Goal: Information Seeking & Learning: Learn about a topic

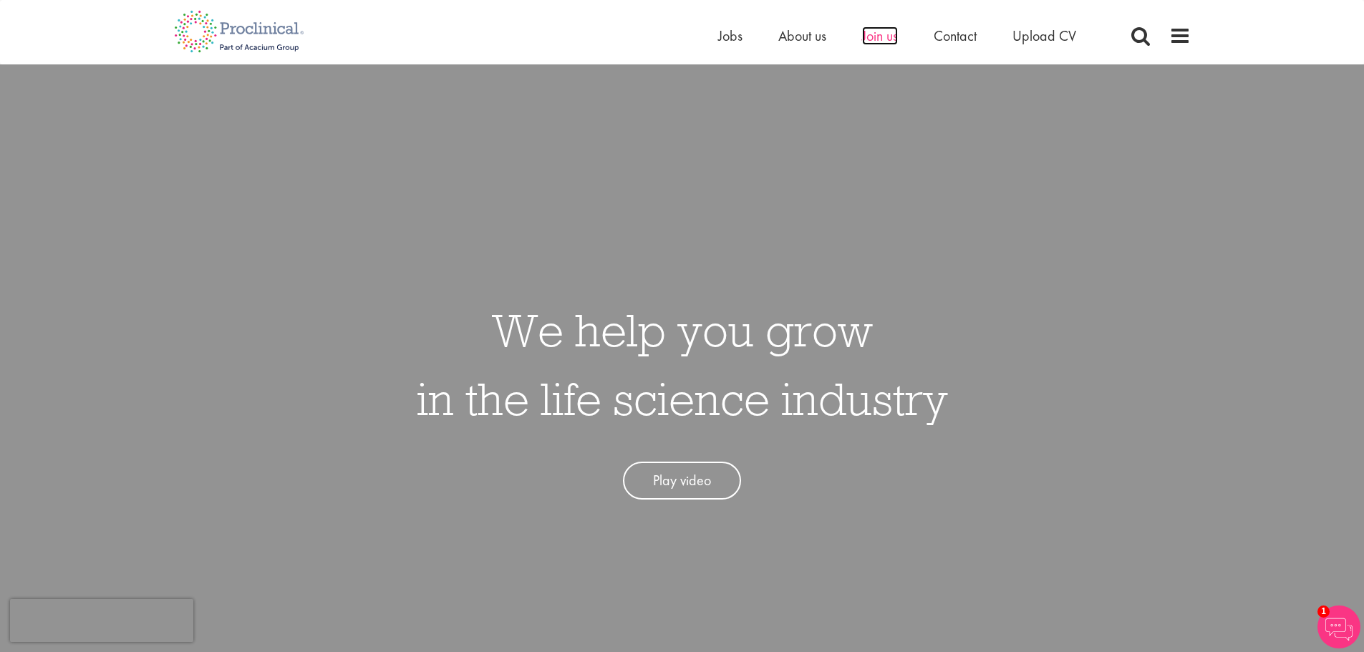
click at [885, 37] on span "Join us" at bounding box center [880, 35] width 36 height 19
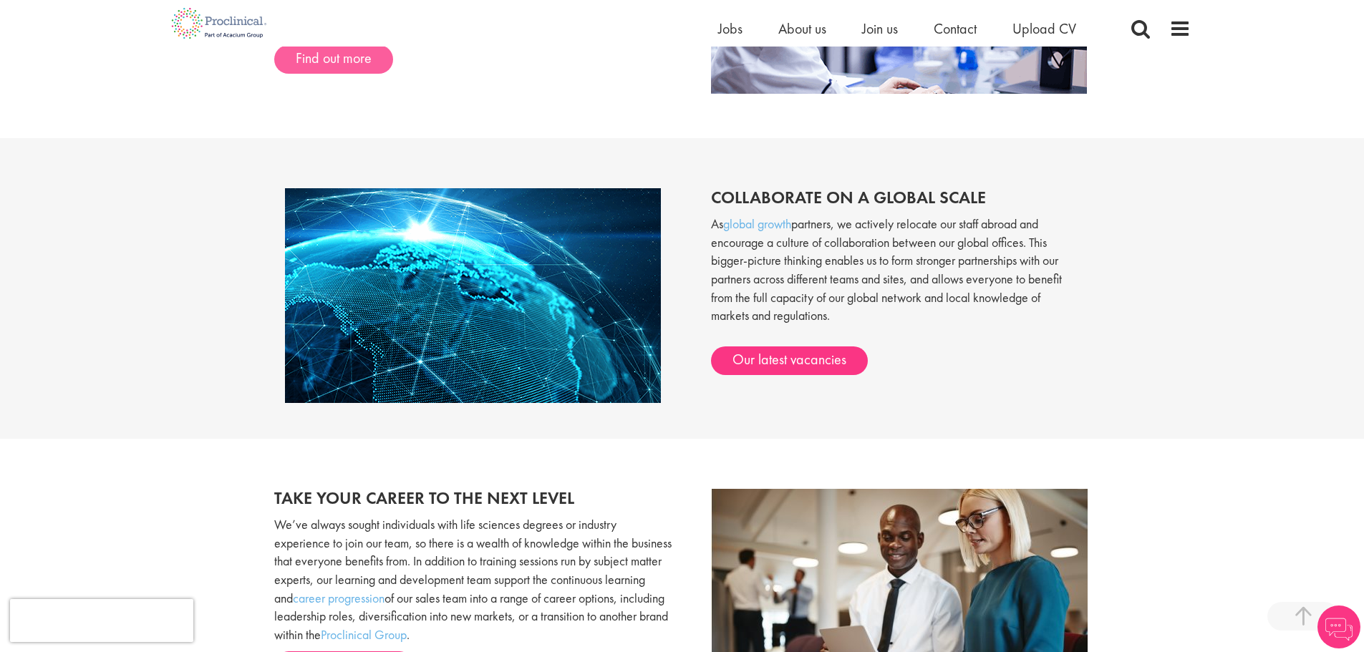
scroll to position [1146, 0]
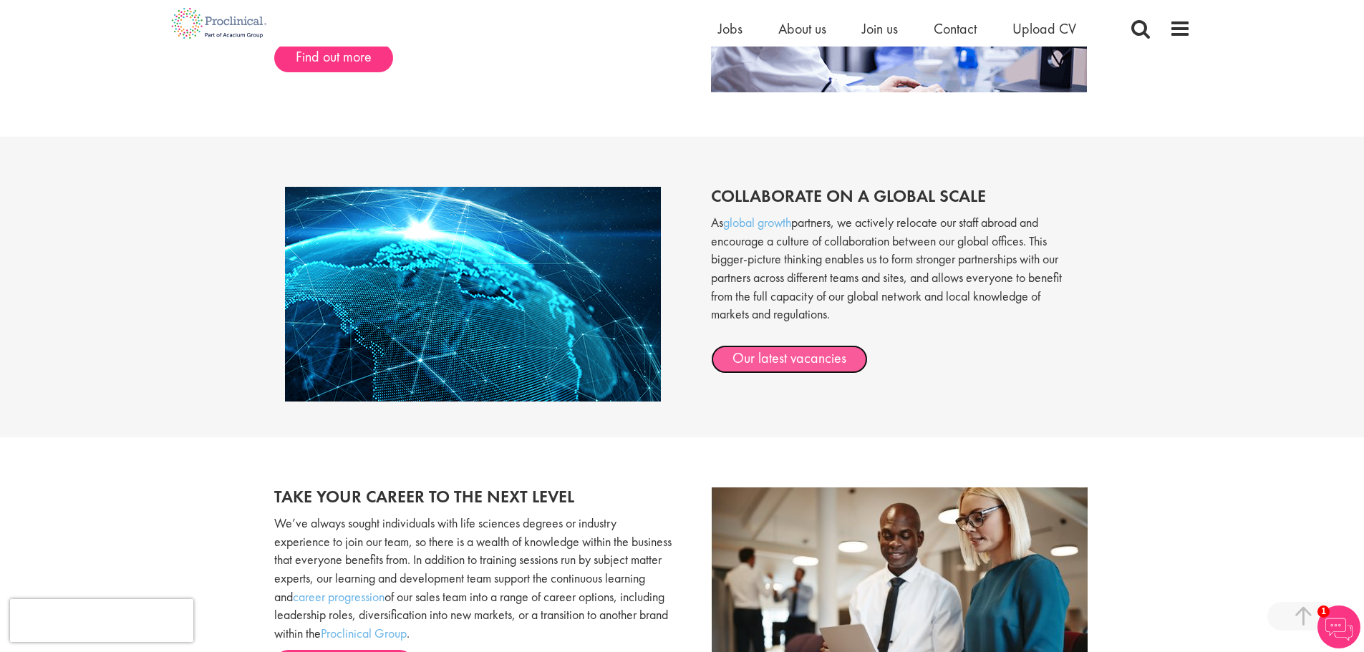
click at [803, 355] on link "Our latest vacancies" at bounding box center [789, 359] width 157 height 29
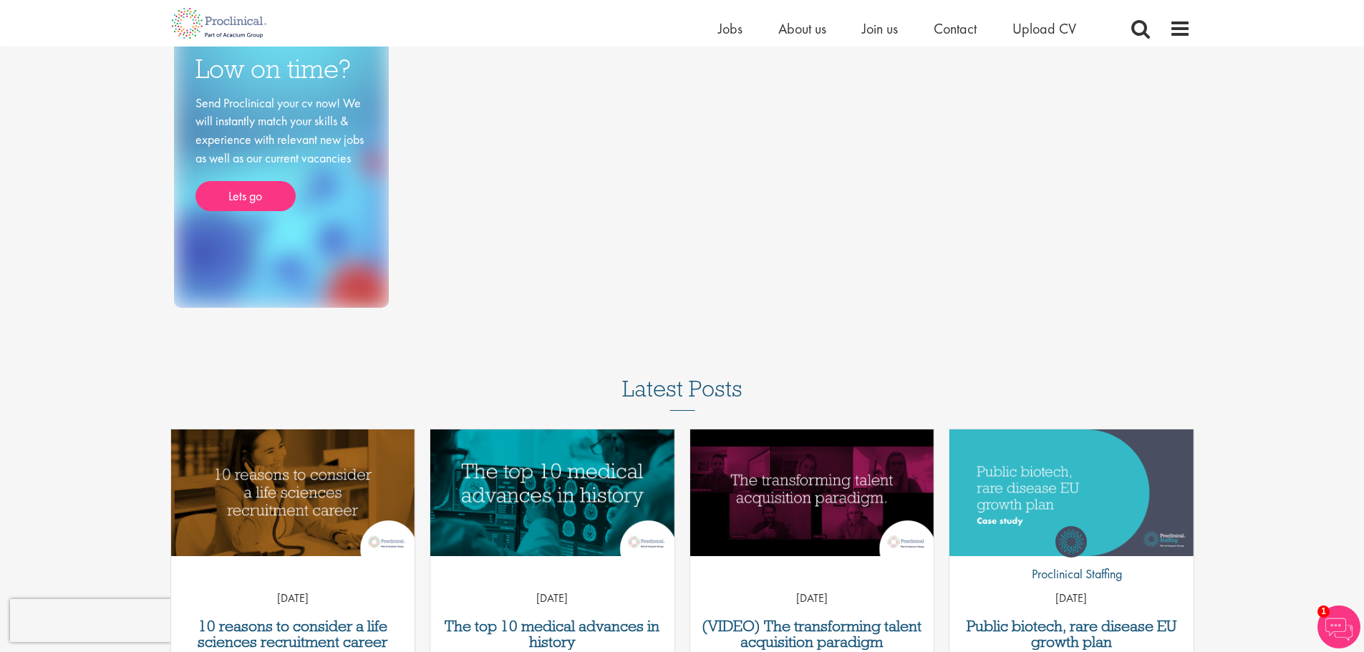
scroll to position [72, 0]
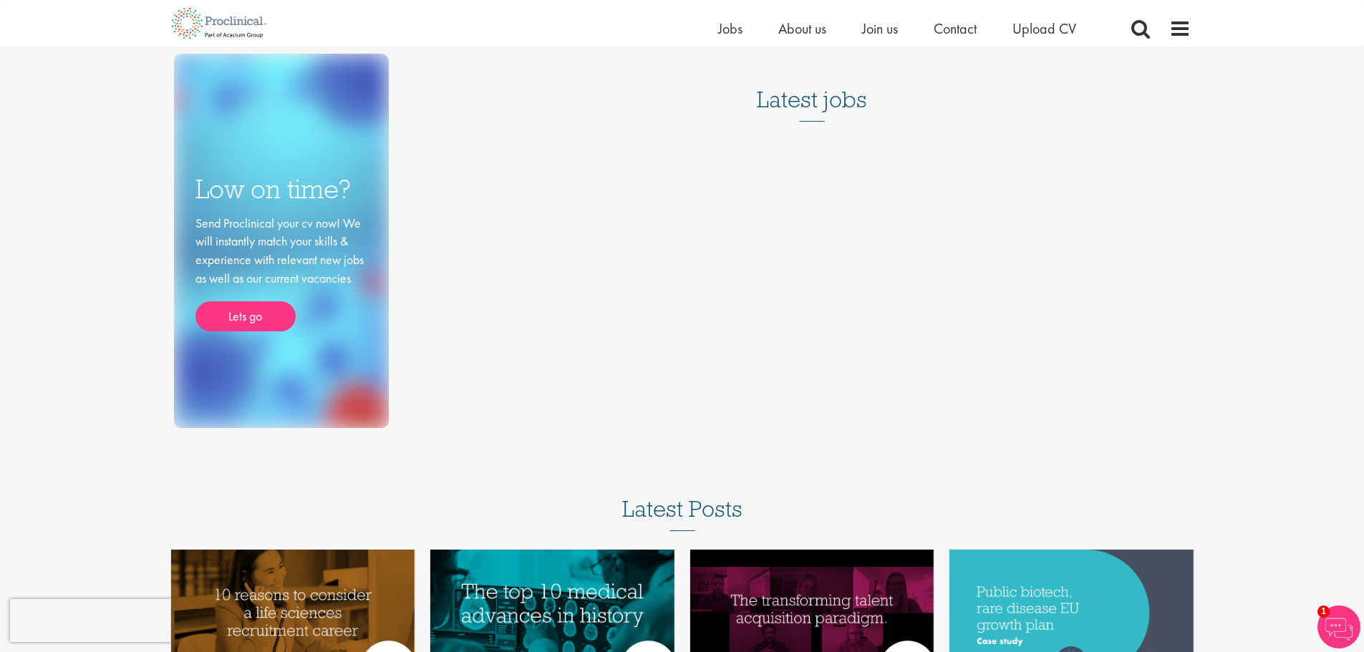
click at [812, 94] on h3 "Latest jobs" at bounding box center [812, 87] width 110 height 70
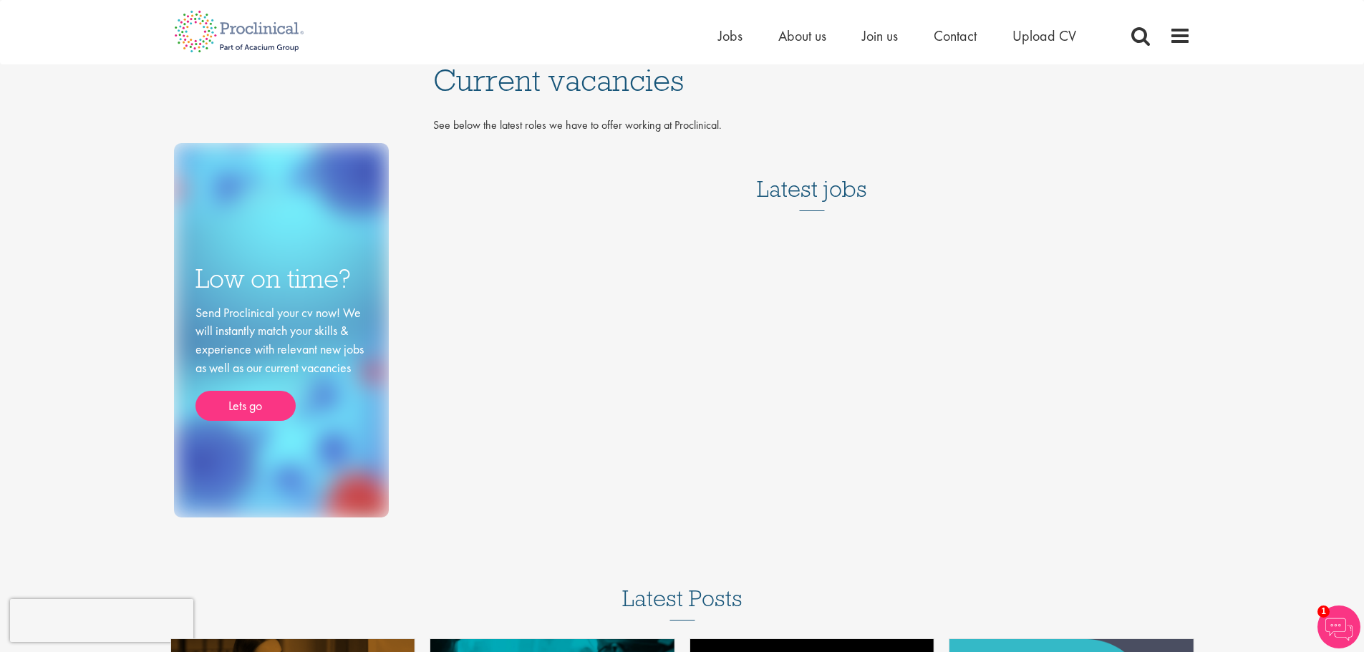
click at [825, 196] on h3 "Latest jobs" at bounding box center [812, 176] width 110 height 70
click at [728, 34] on span "Jobs" at bounding box center [730, 35] width 24 height 19
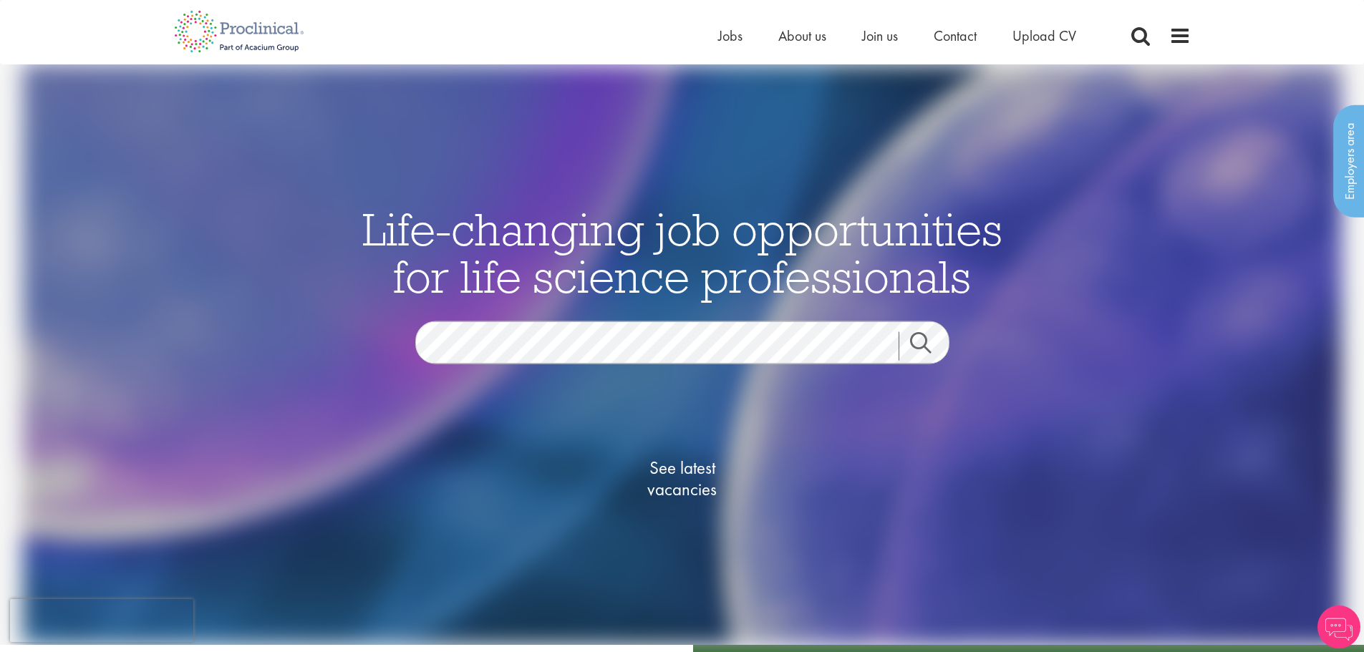
click at [925, 333] on link "Search" at bounding box center [930, 346] width 62 height 29
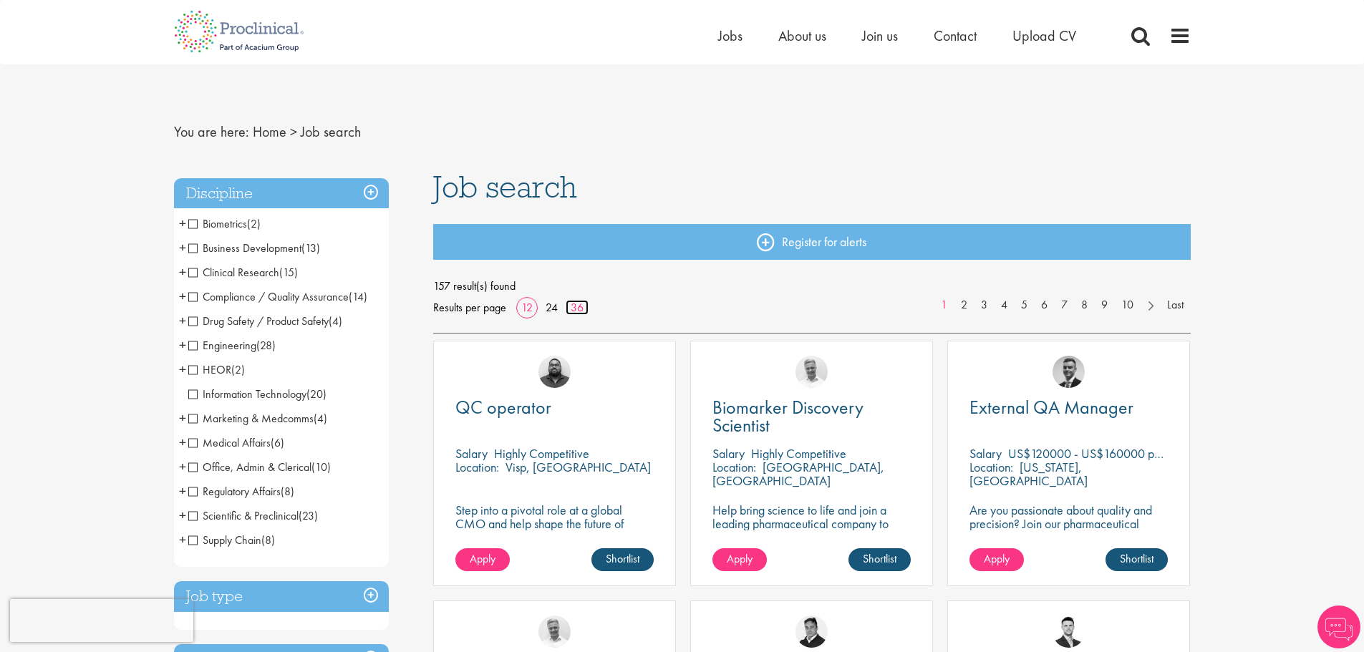
click at [577, 305] on link "36" at bounding box center [577, 307] width 23 height 15
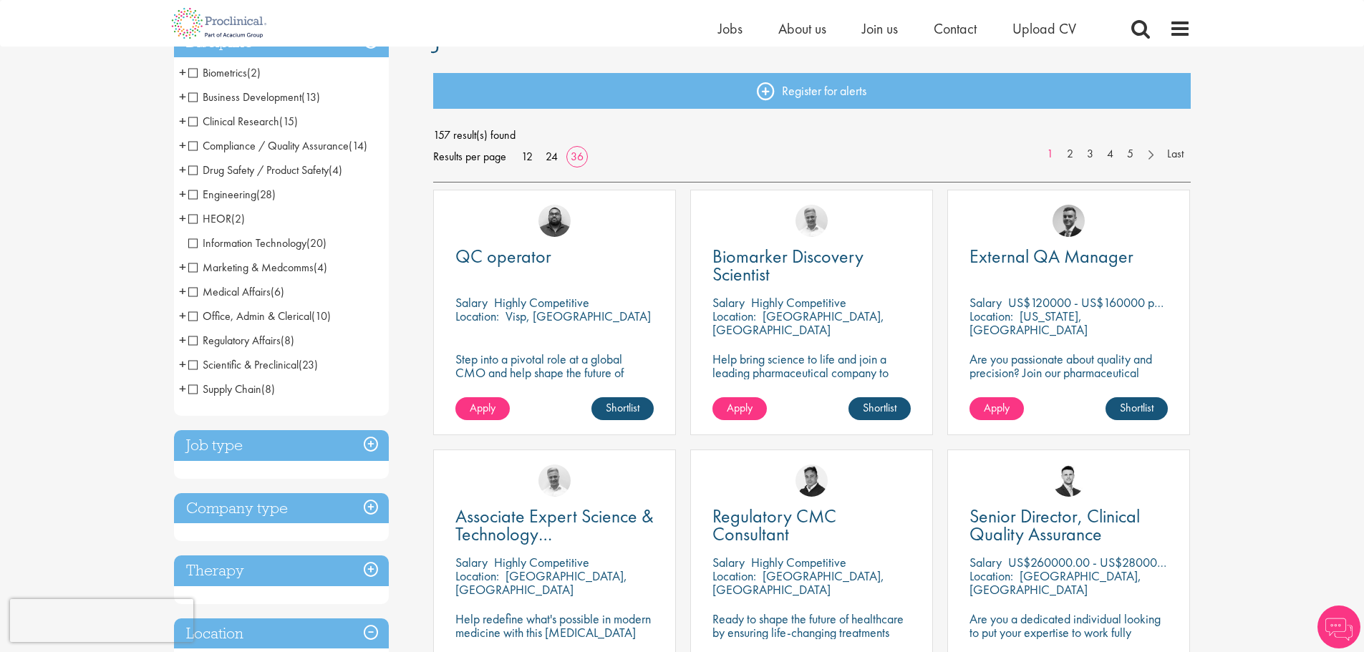
scroll to position [358, 0]
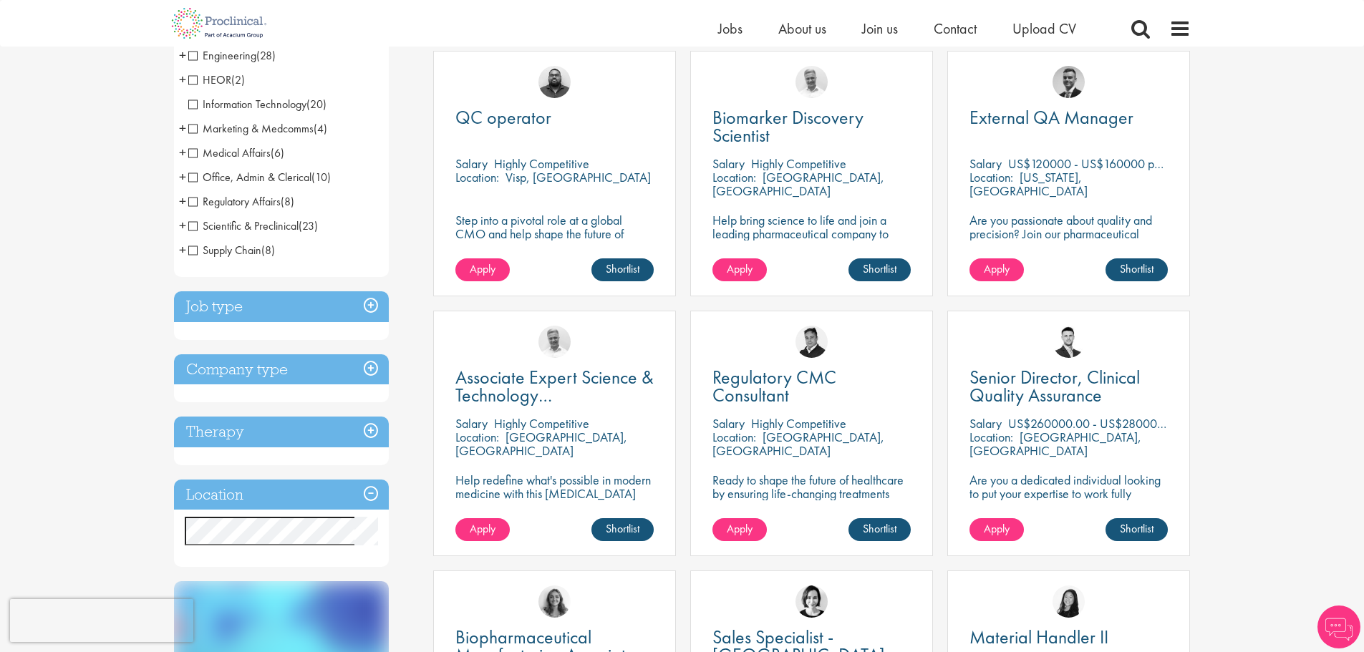
scroll to position [430, 0]
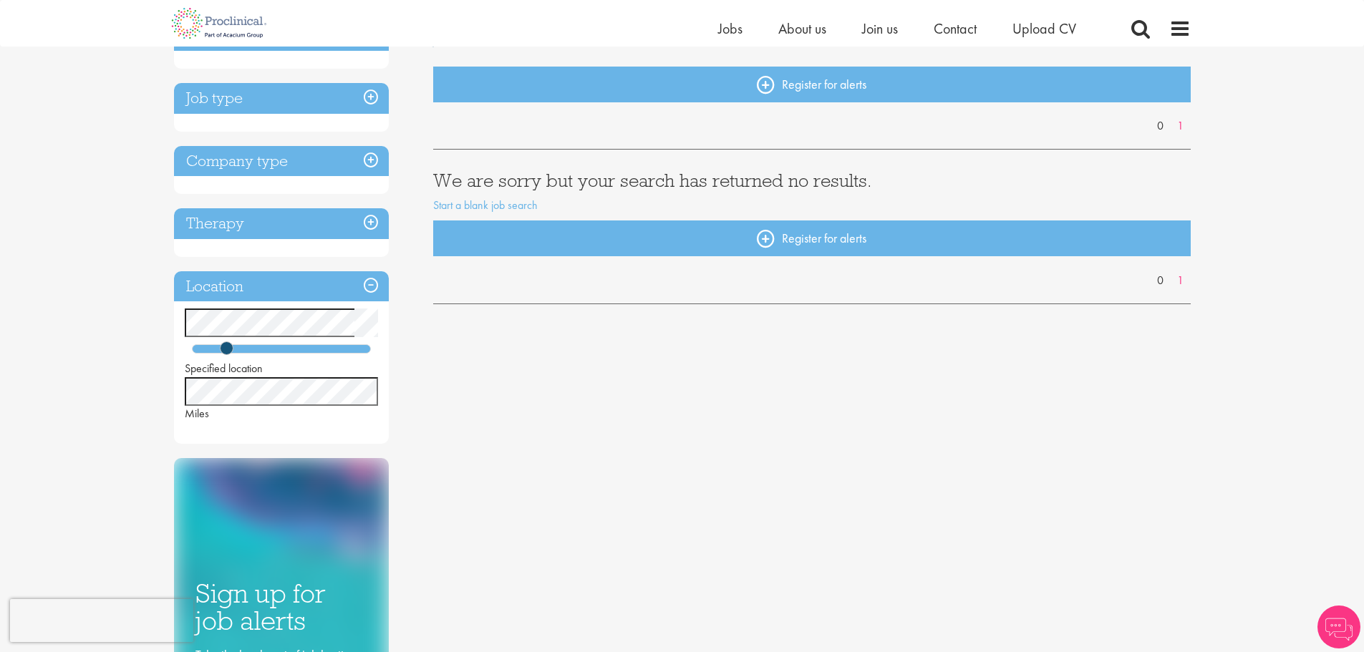
scroll to position [215, 0]
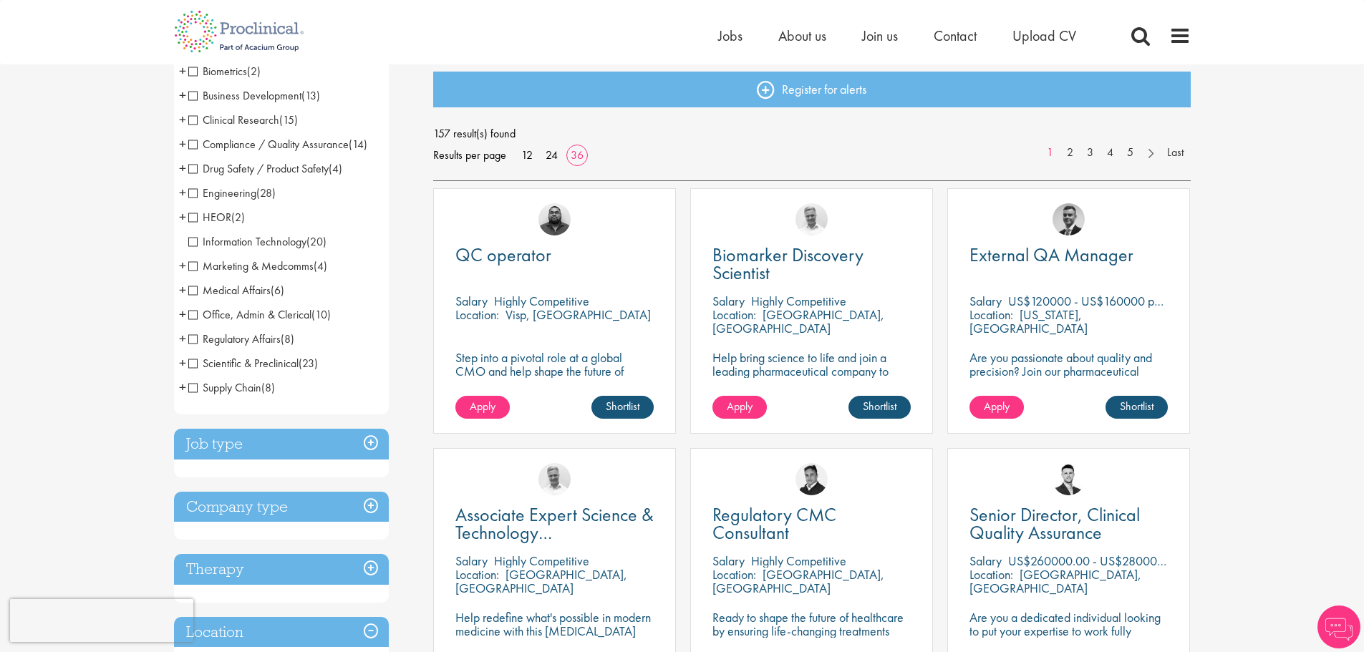
scroll to position [358, 0]
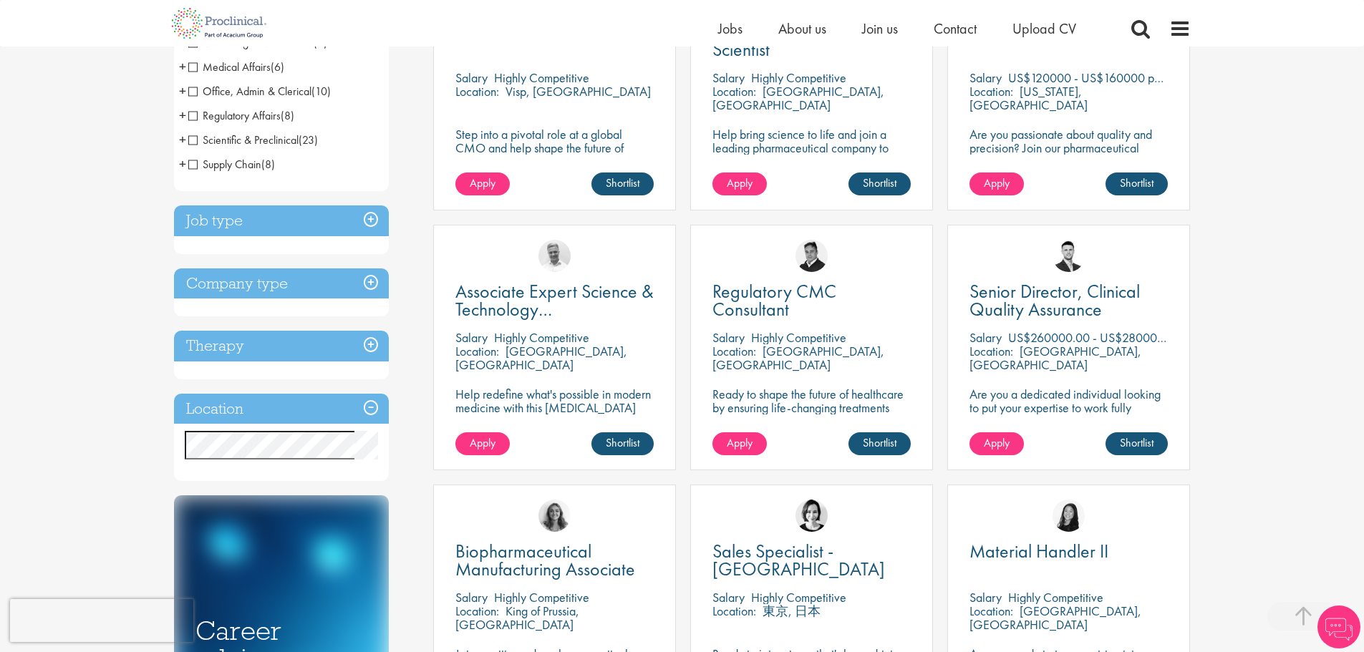
click at [368, 281] on h3 "Company type" at bounding box center [281, 284] width 215 height 31
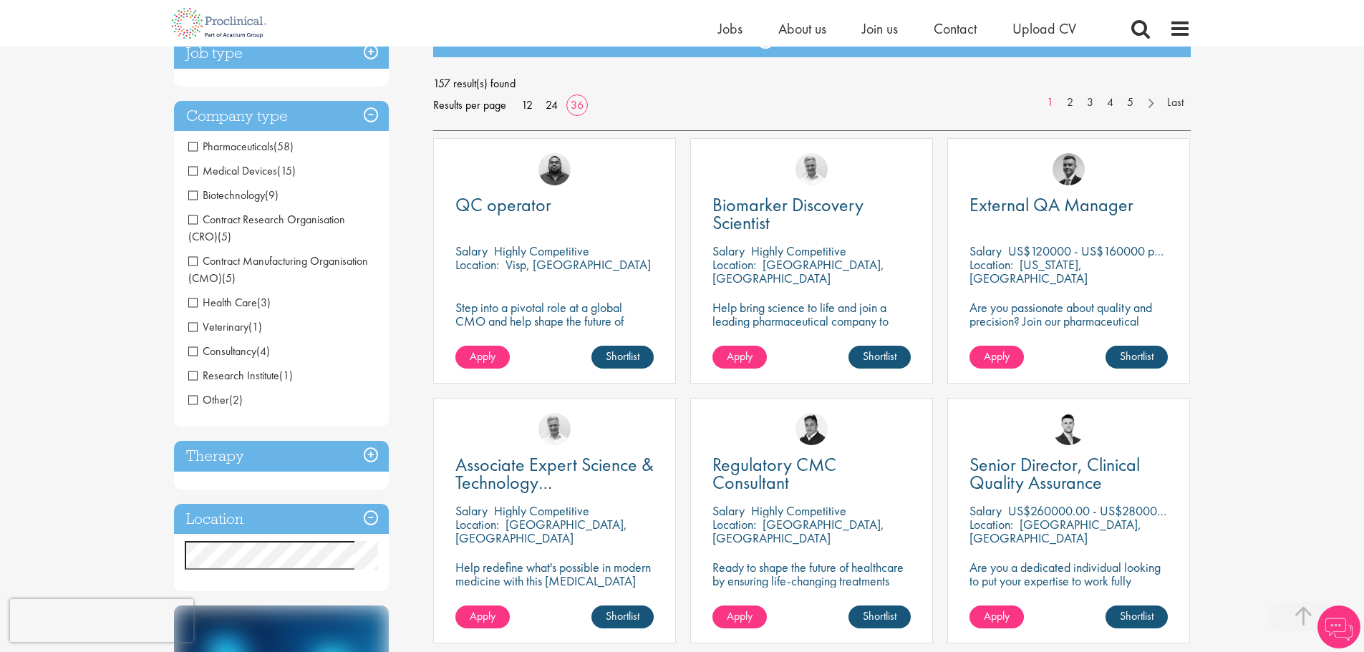
scroll to position [143, 0]
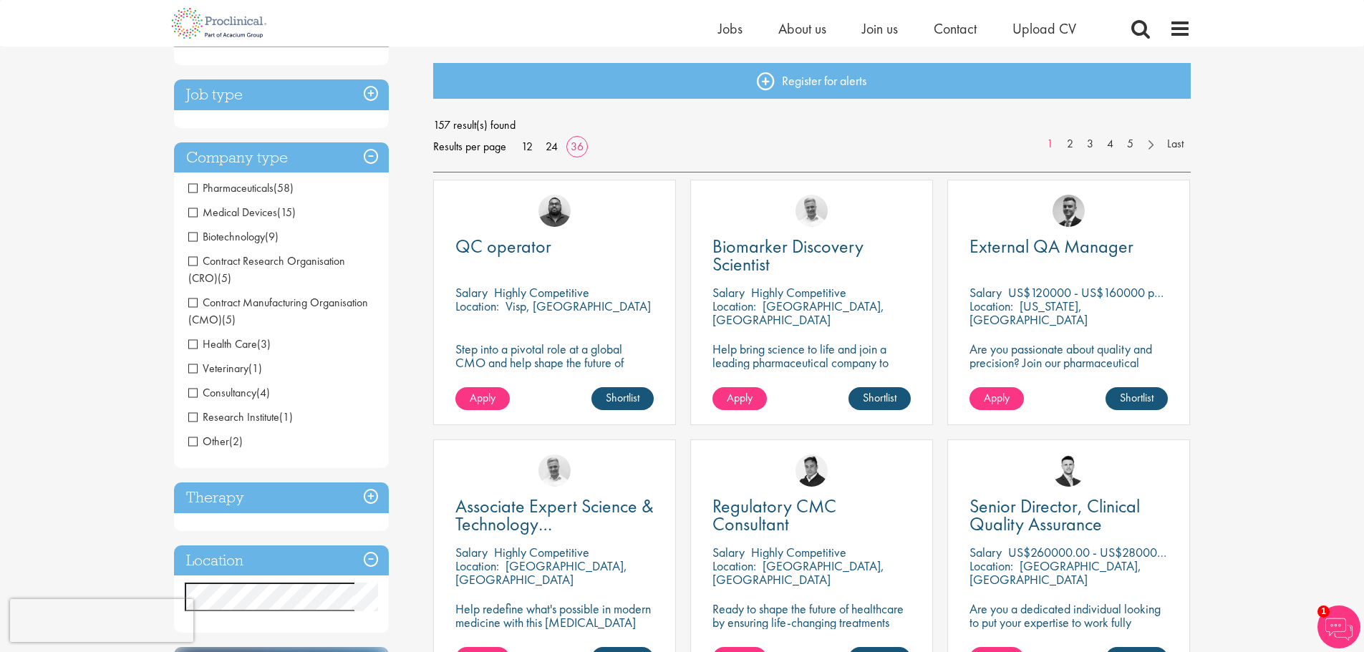
click at [370, 159] on h3 "Company type" at bounding box center [281, 158] width 215 height 31
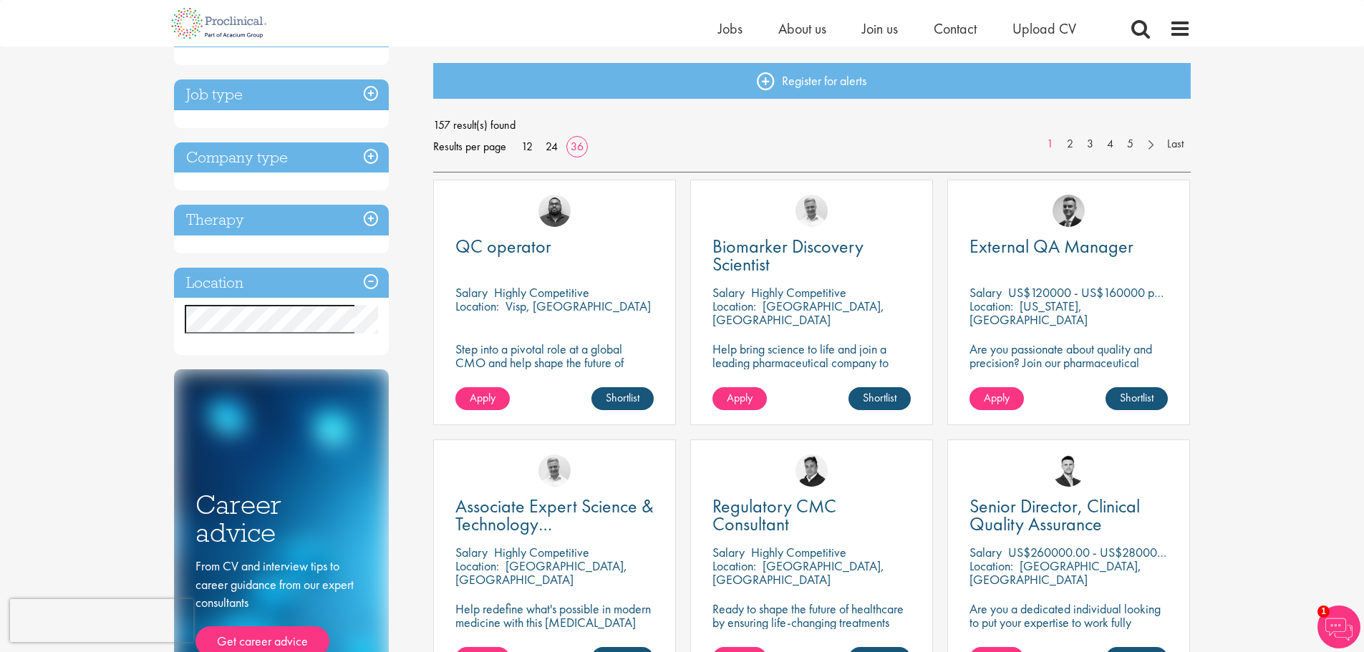
click at [266, 163] on h3 "Company type" at bounding box center [281, 158] width 215 height 31
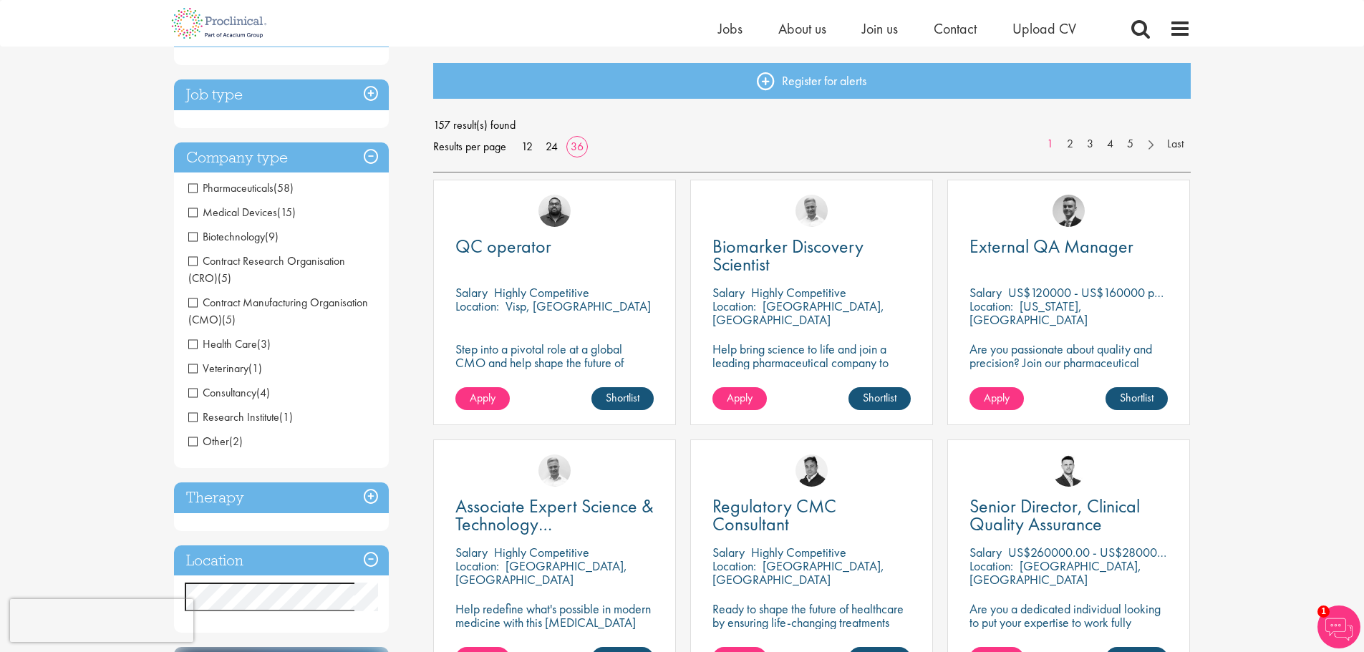
click at [266, 163] on h3 "Company type" at bounding box center [281, 158] width 215 height 31
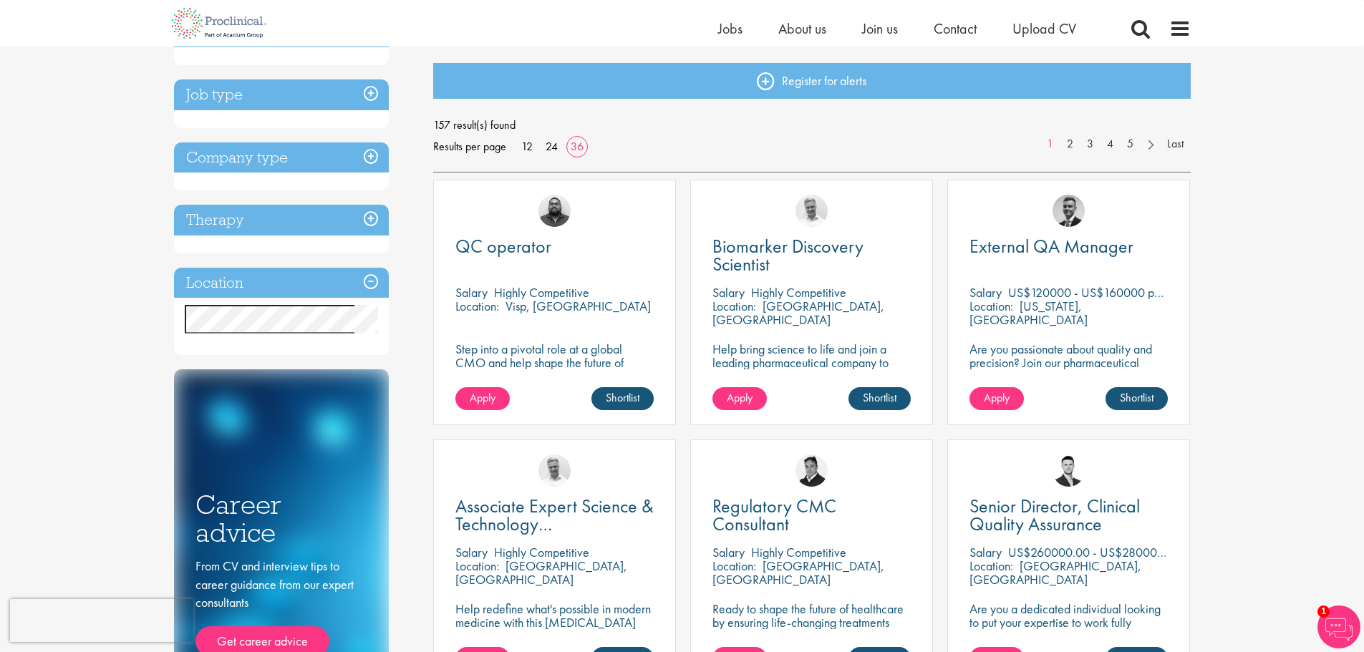
click at [253, 216] on h3 "Therapy" at bounding box center [281, 220] width 215 height 31
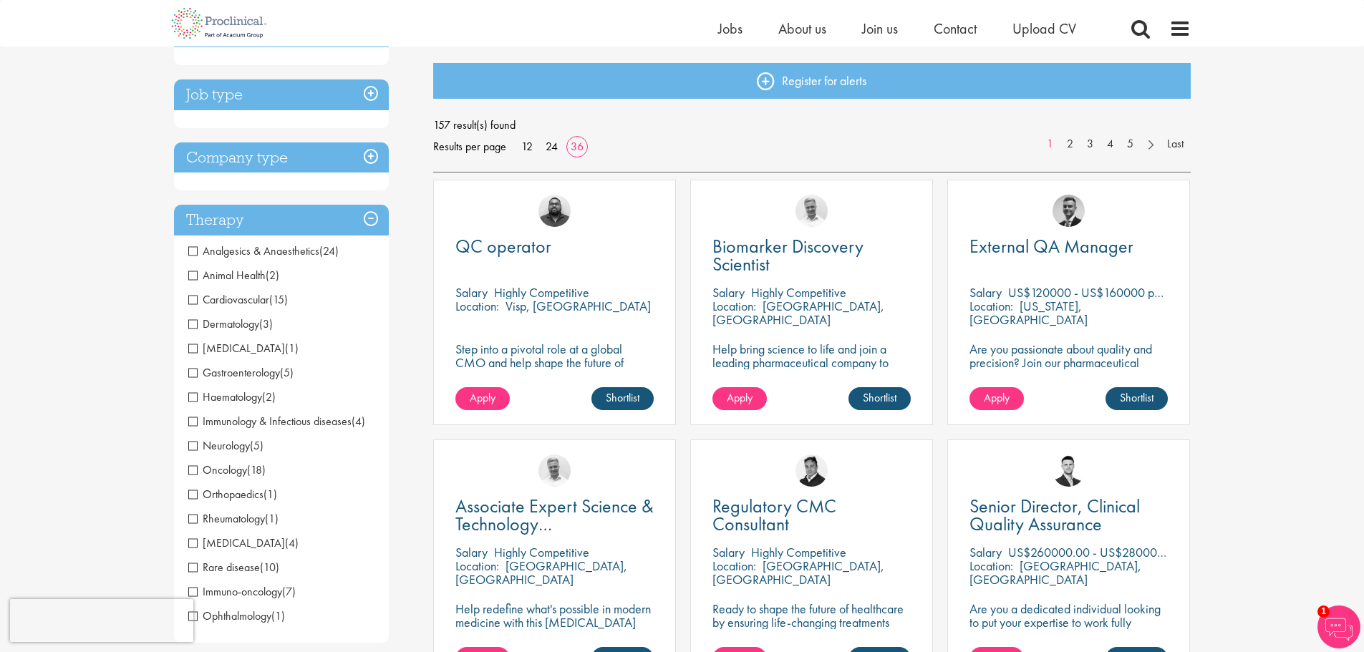
click at [253, 216] on h3 "Therapy" at bounding box center [281, 220] width 215 height 31
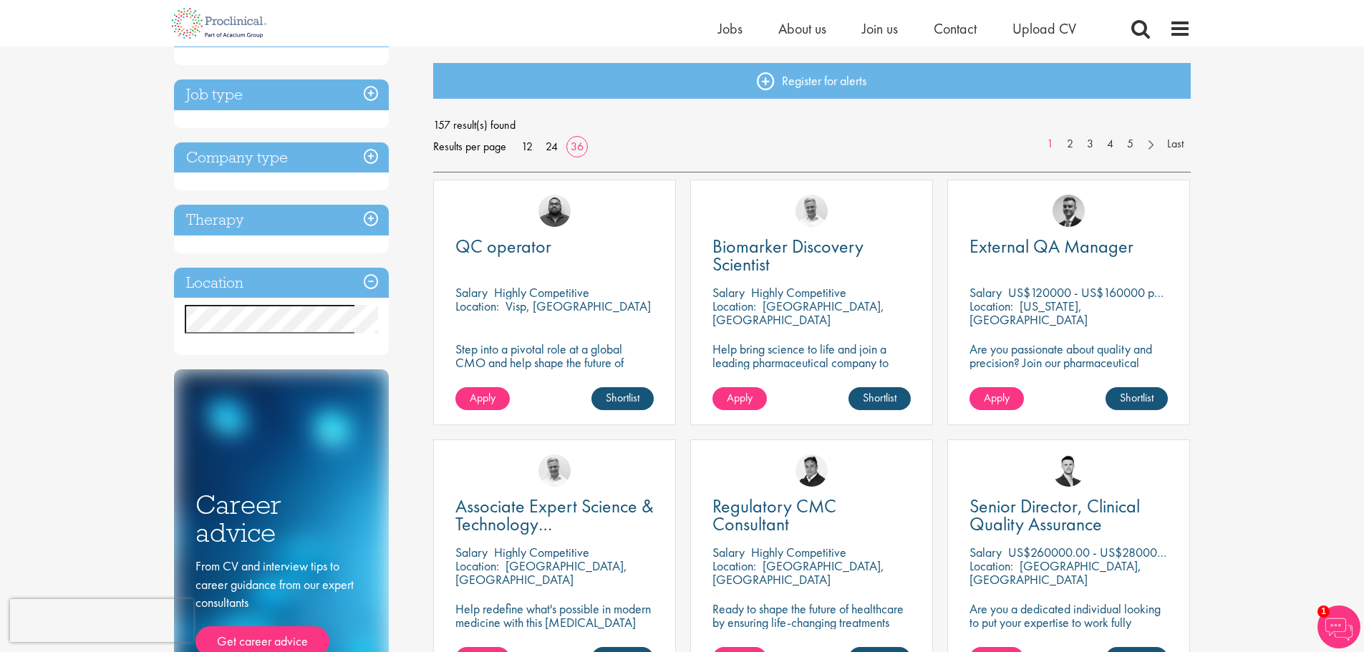
click at [236, 283] on h3 "Location" at bounding box center [281, 283] width 215 height 31
drag, startPoint x: 271, startPoint y: 202, endPoint x: 265, endPoint y: 214, distance: 13.5
click at [269, 206] on div "Discipline Biometrics (2) - + Statistics (2) Business Development (13) - + Sale…" at bounding box center [281, 186] width 215 height 339
click at [265, 214] on h3 "Therapy" at bounding box center [281, 220] width 215 height 31
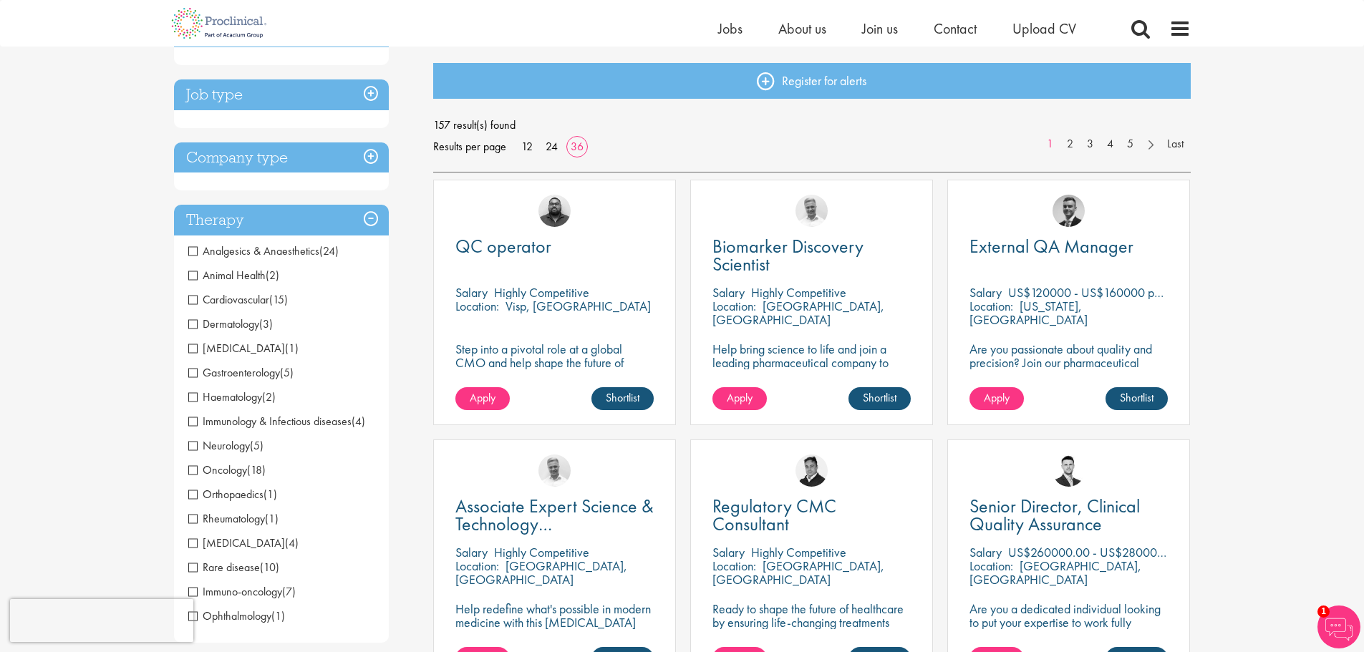
click at [299, 155] on h3 "Company type" at bounding box center [281, 158] width 215 height 31
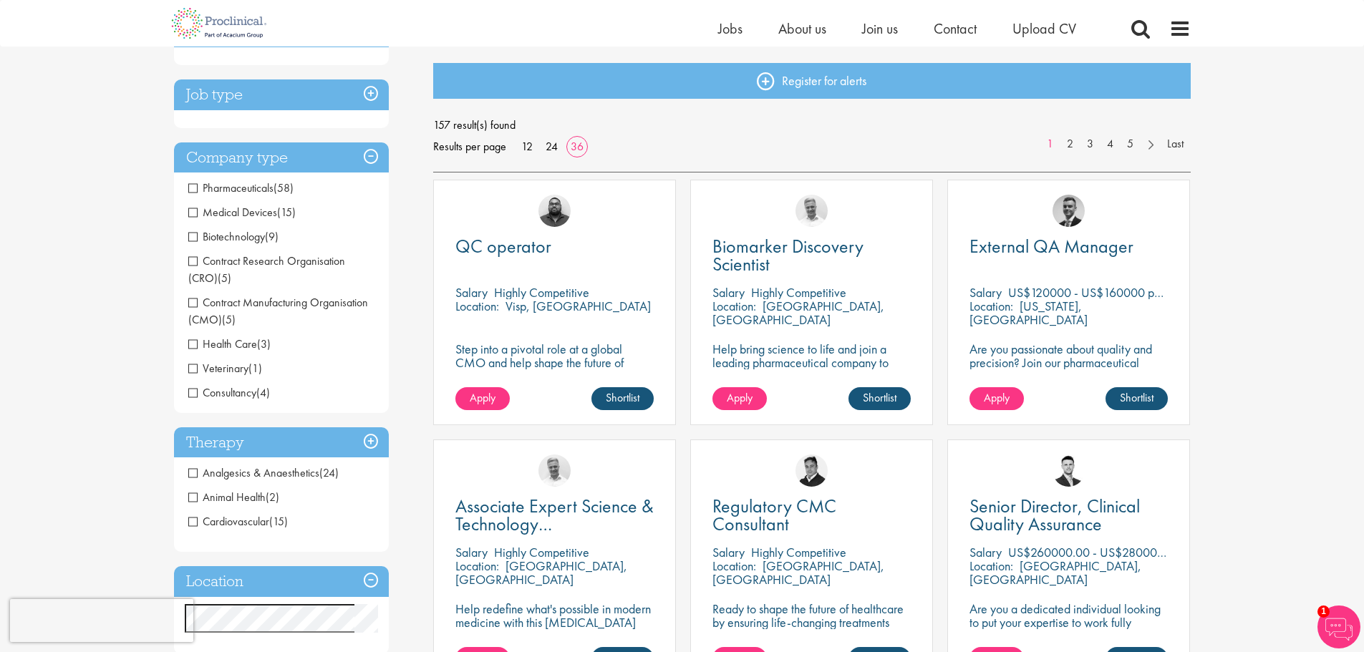
click at [306, 106] on h3 "Job type" at bounding box center [281, 94] width 215 height 31
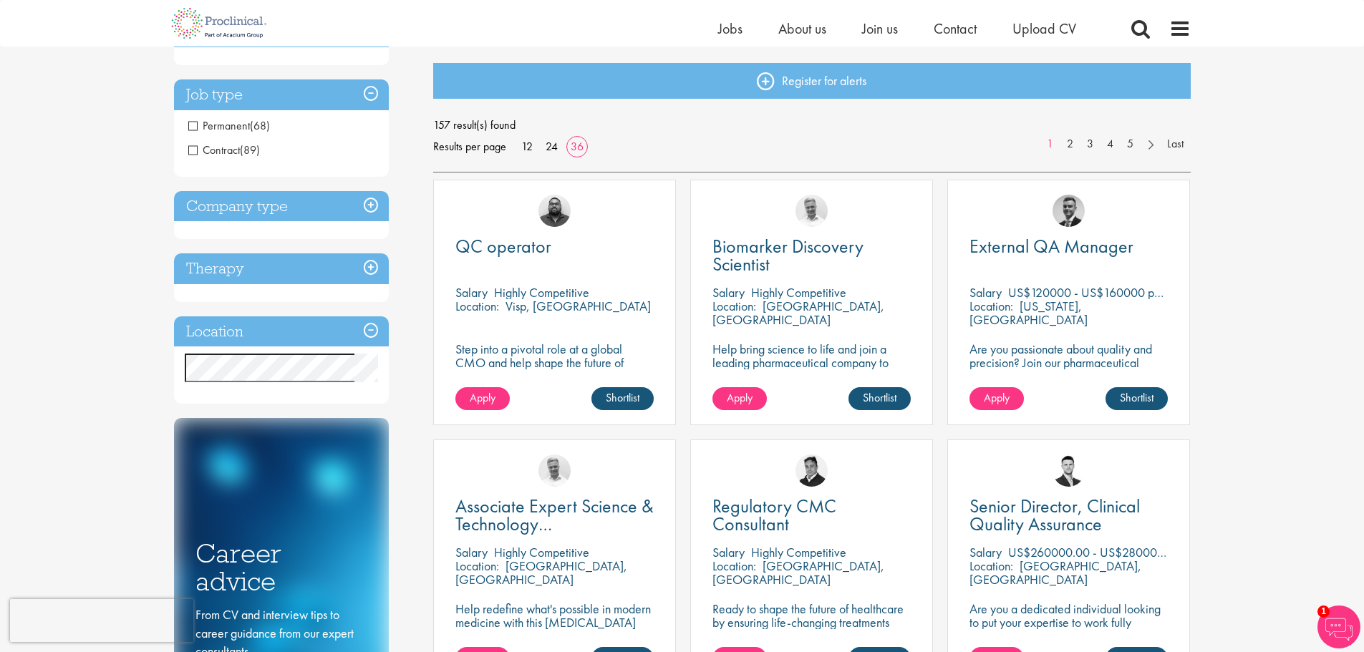
click at [190, 143] on span "Contract" at bounding box center [214, 150] width 52 height 15
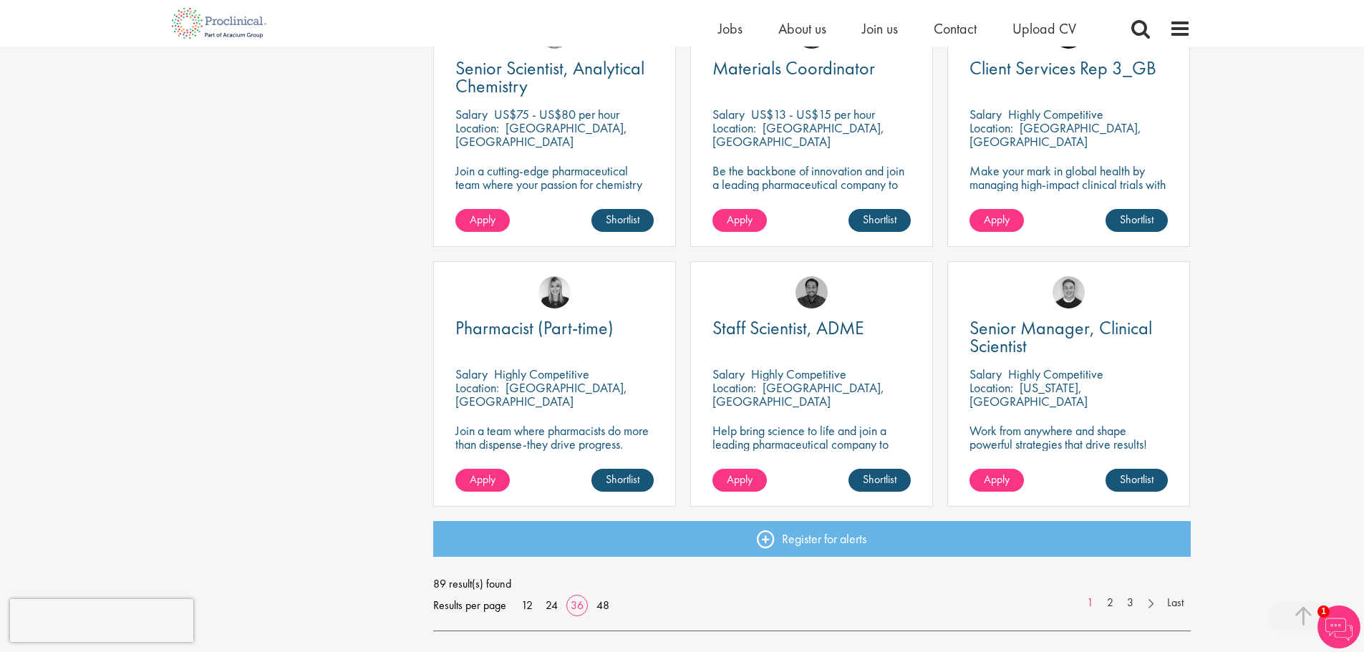
scroll to position [2936, 0]
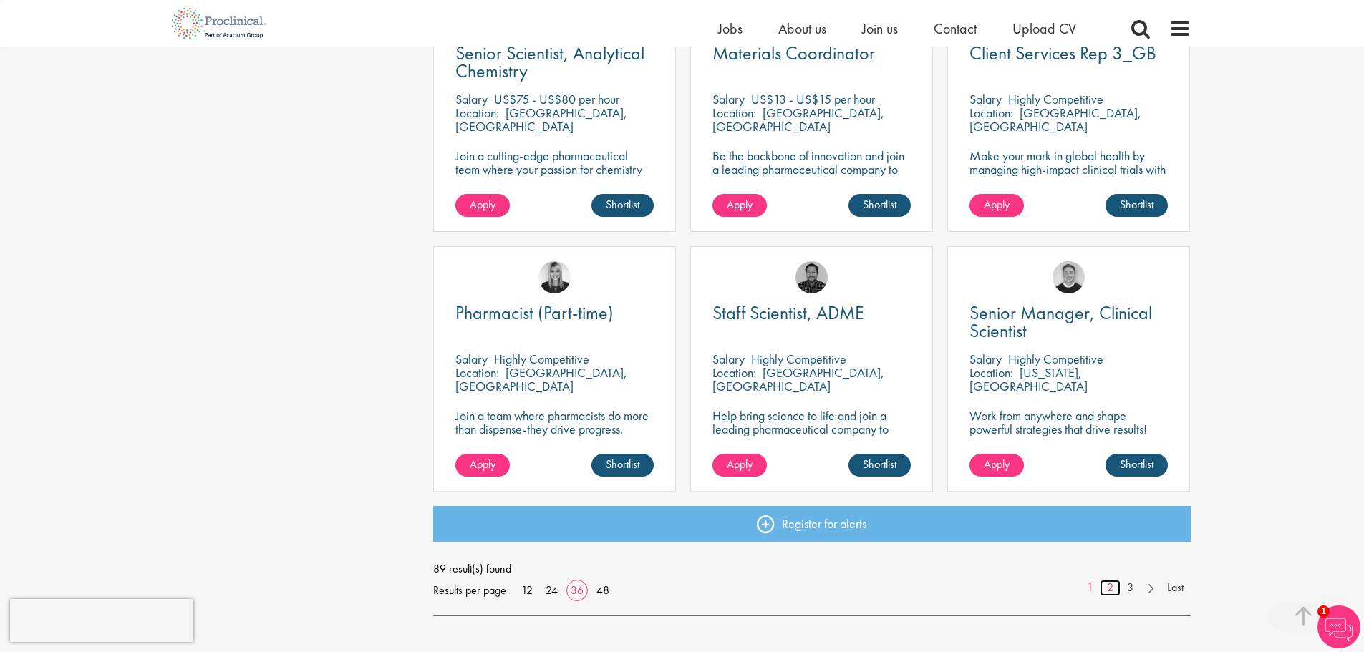
click at [1109, 589] on link "2" at bounding box center [1110, 588] width 21 height 16
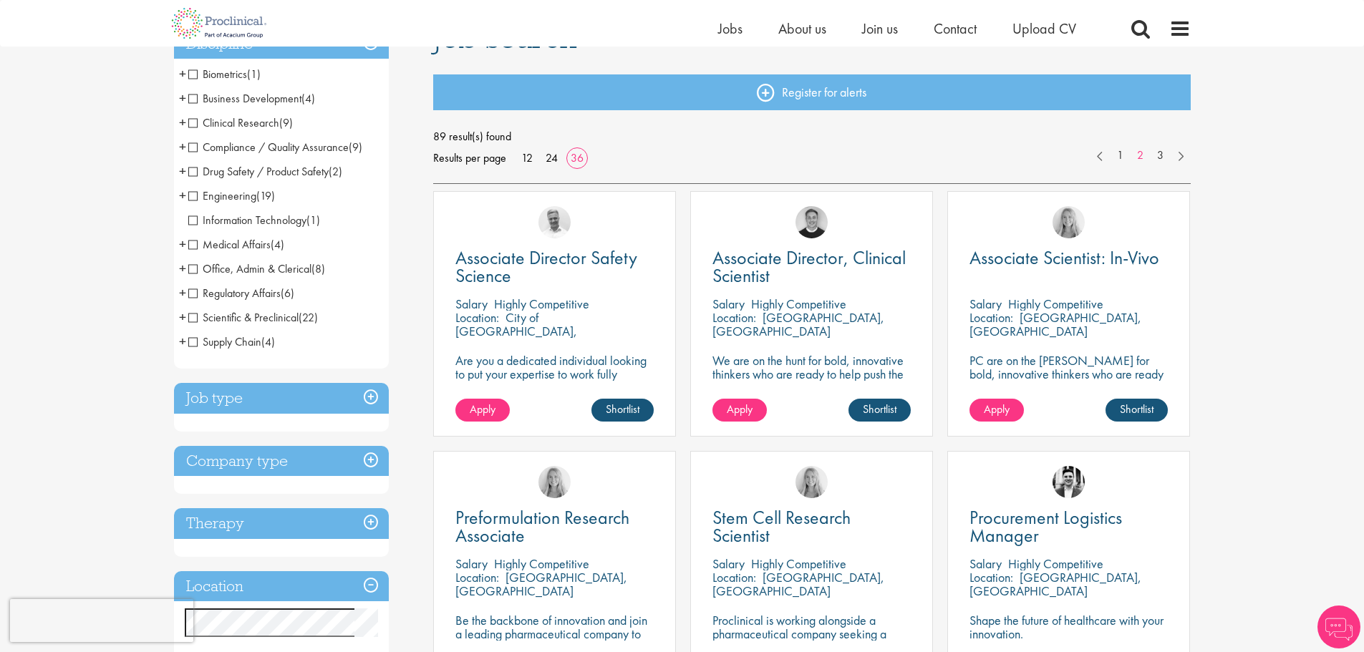
scroll to position [143, 0]
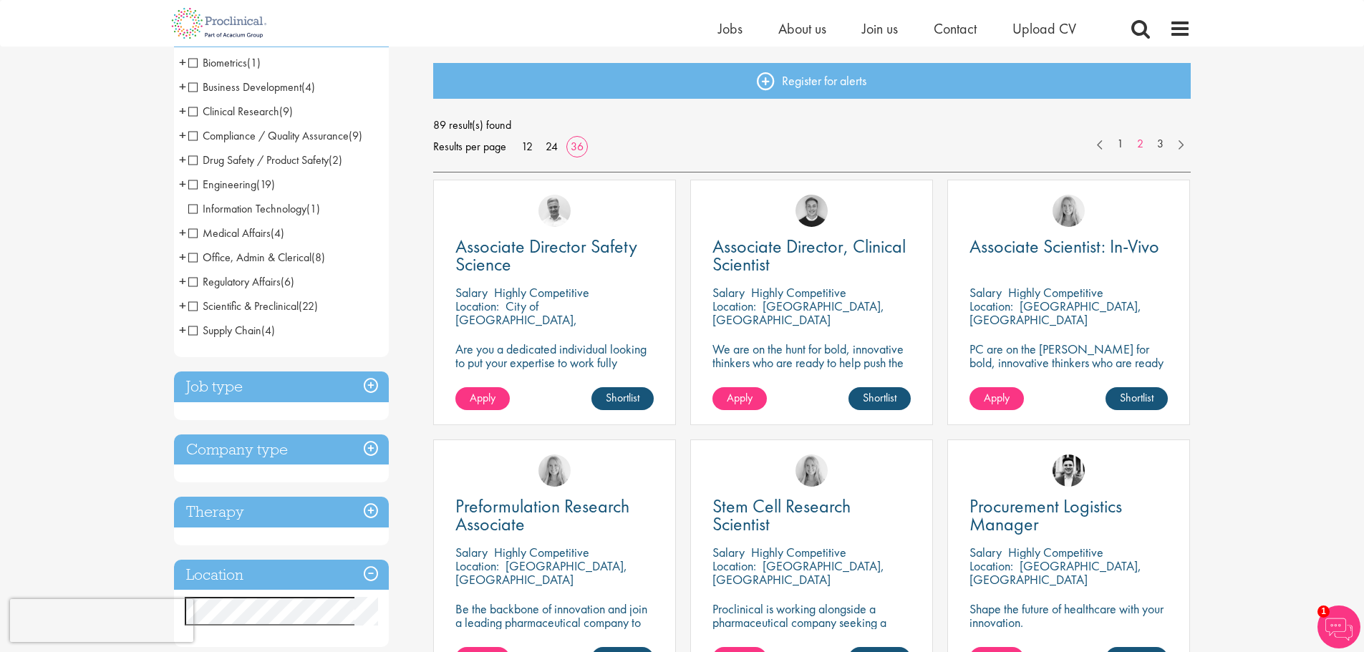
click at [182, 109] on span "+" at bounding box center [182, 110] width 7 height 21
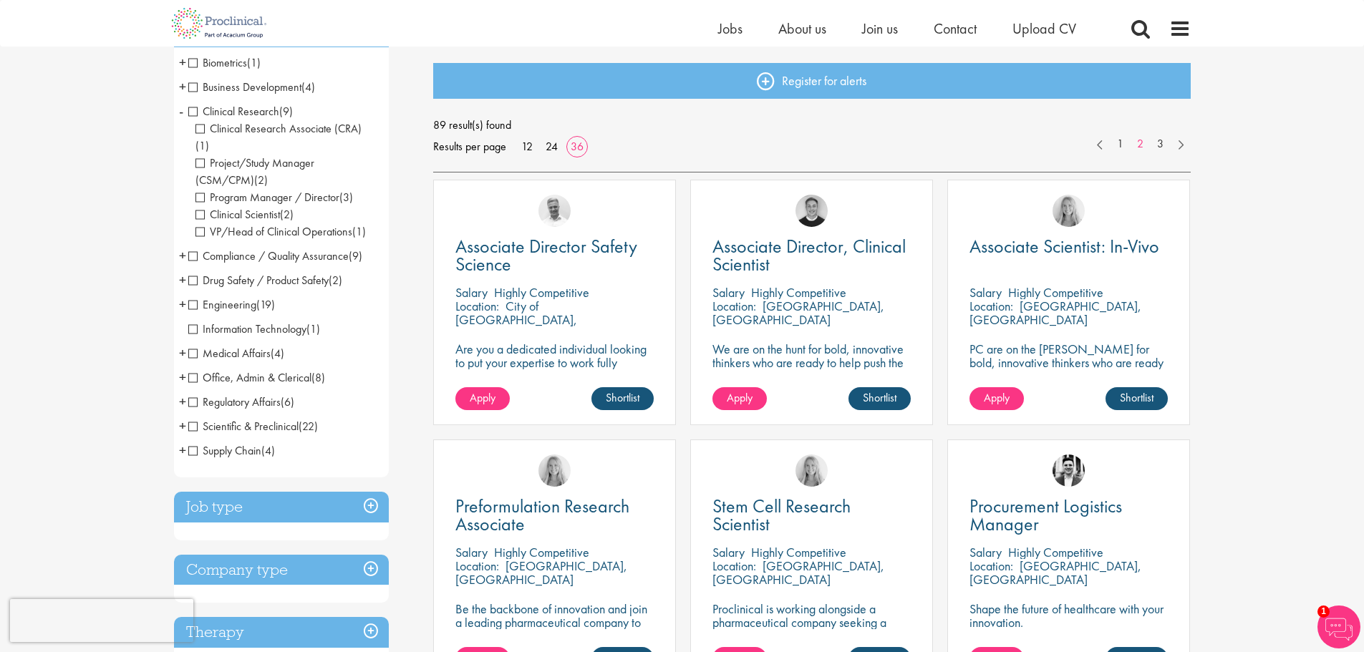
click at [201, 130] on span "Clinical Research Associate (CRA)" at bounding box center [278, 128] width 166 height 15
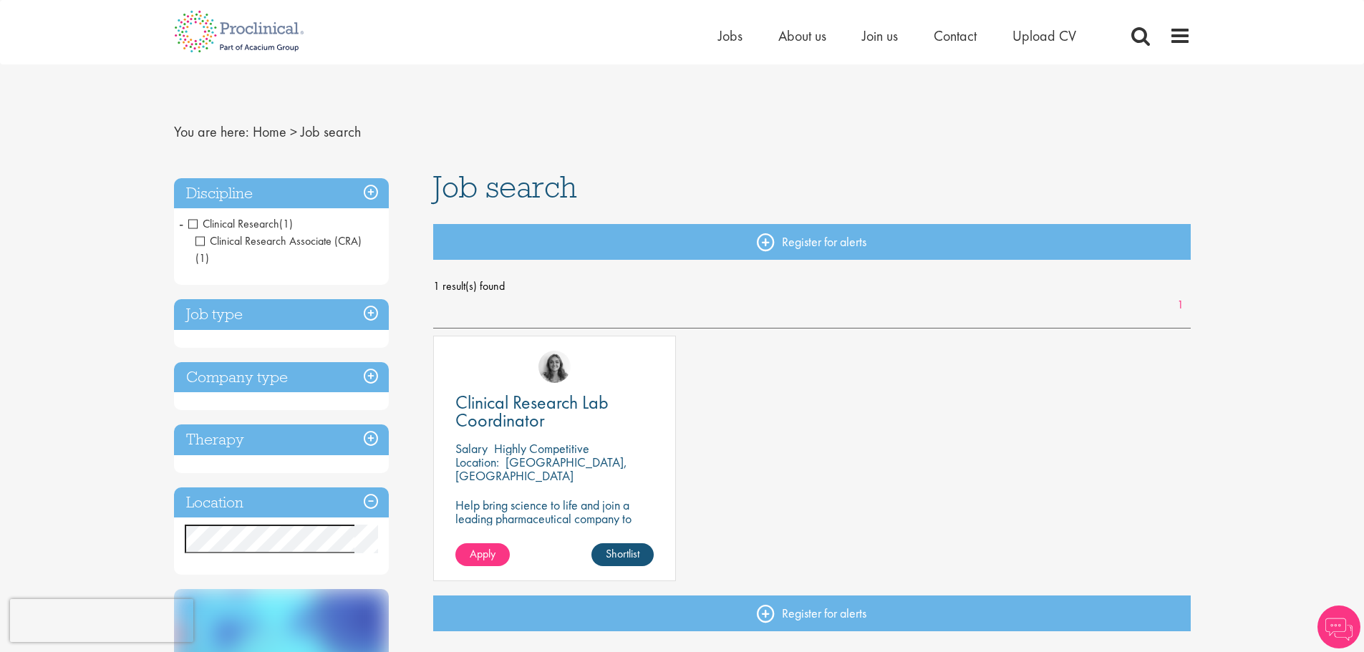
click at [200, 236] on span "Clinical Research Associate (CRA)" at bounding box center [278, 240] width 166 height 15
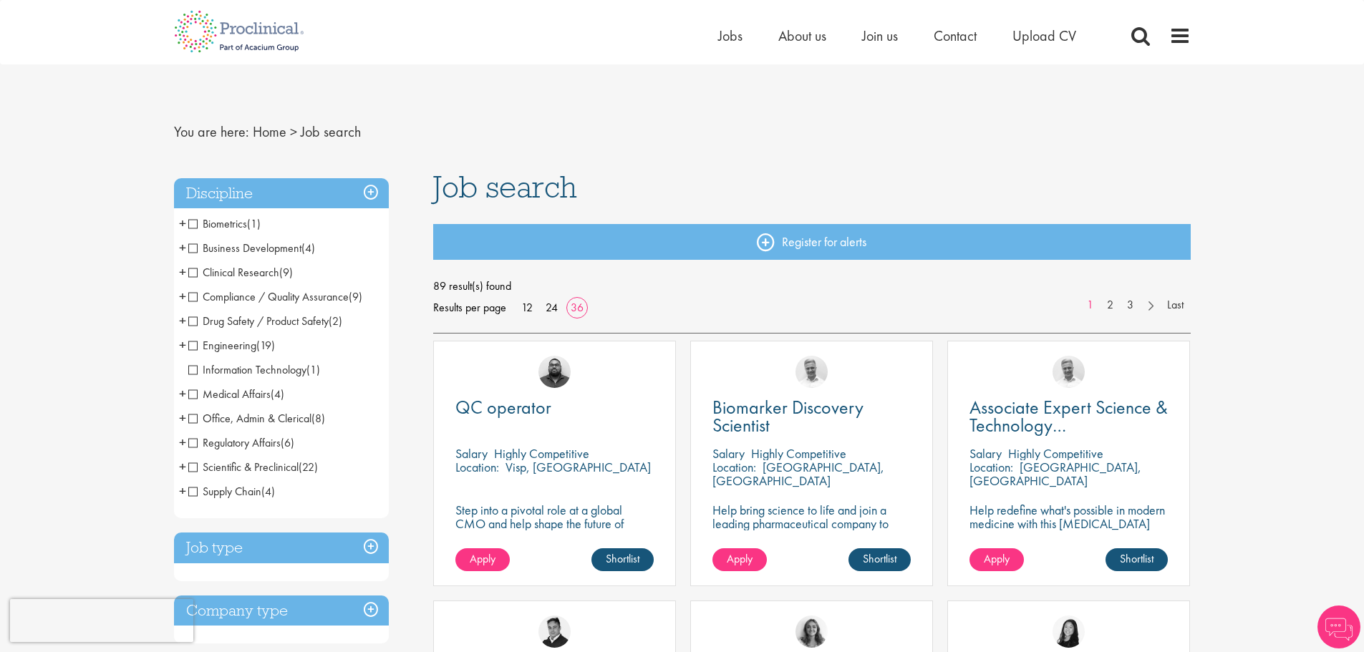
click at [185, 270] on span "+" at bounding box center [182, 271] width 7 height 21
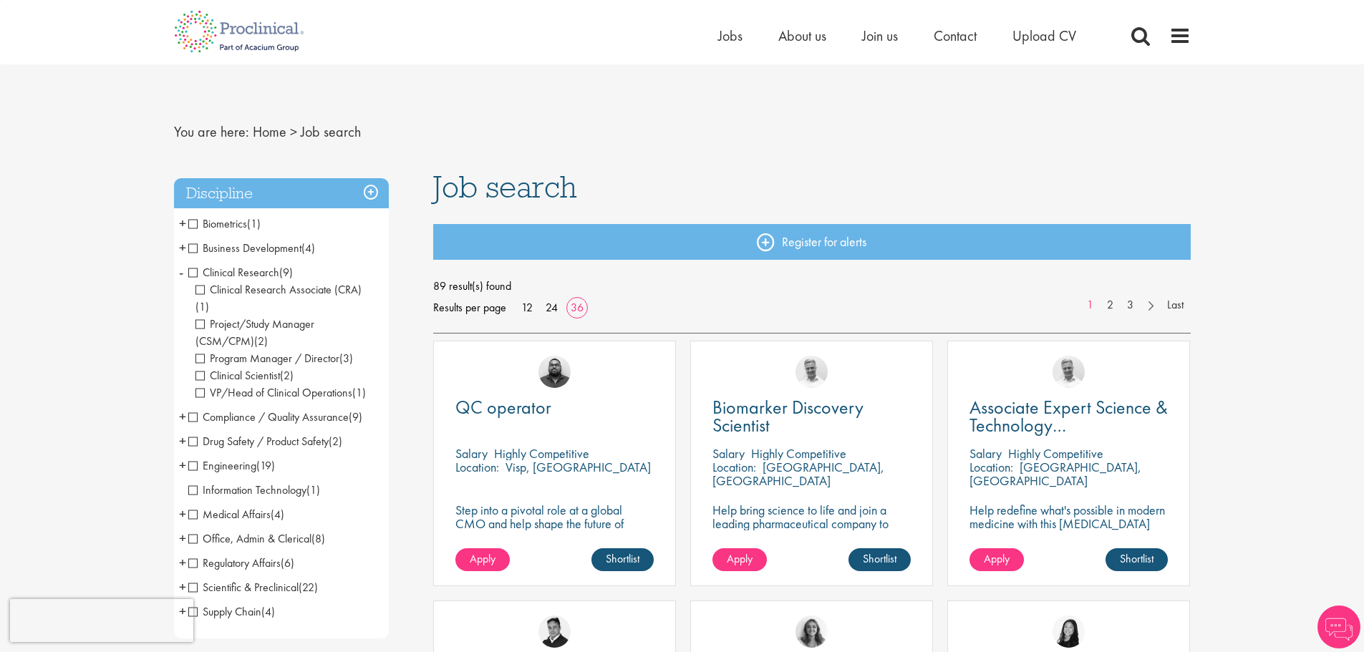
click at [226, 317] on span "Project/Study Manager (CSM/CPM)" at bounding box center [254, 333] width 119 height 32
